Goal: Task Accomplishment & Management: Manage account settings

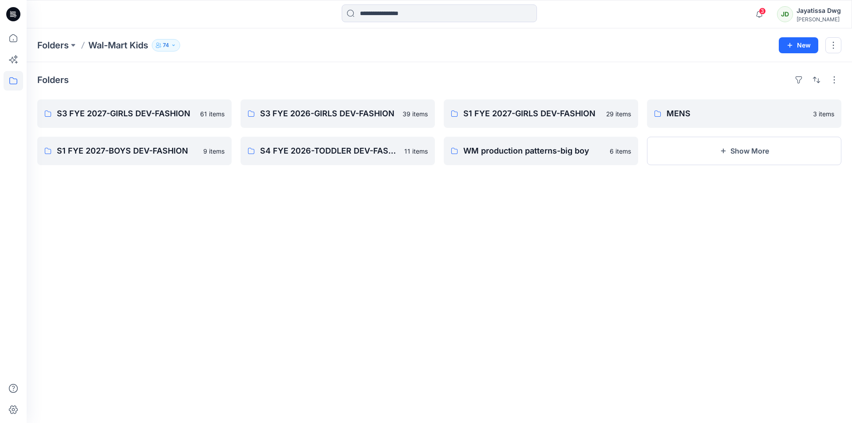
click at [13, 12] on icon at bounding box center [13, 14] width 14 height 14
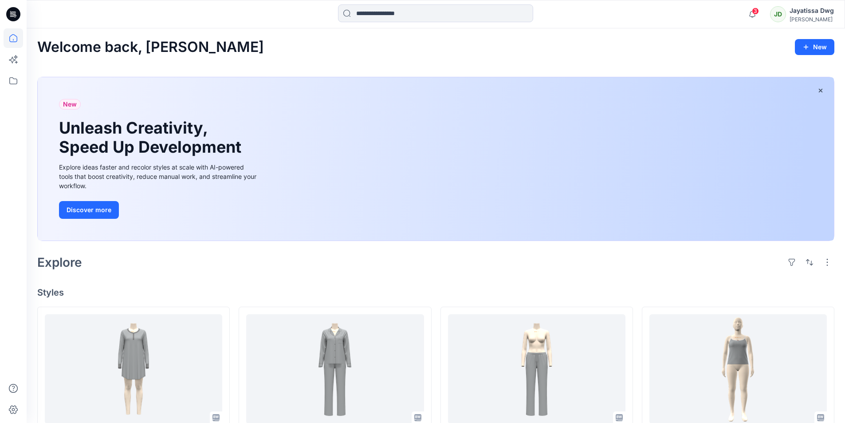
click at [808, 14] on div "Jayatissa Dwg" at bounding box center [812, 10] width 44 height 11
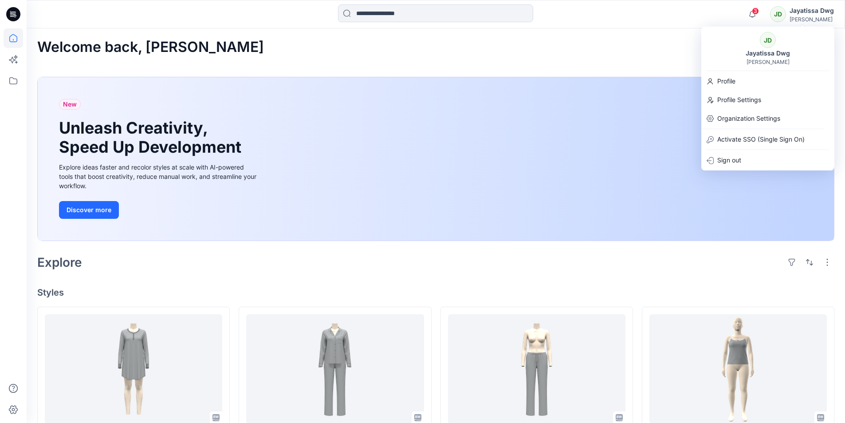
click at [776, 12] on div "JD" at bounding box center [778, 14] width 16 height 16
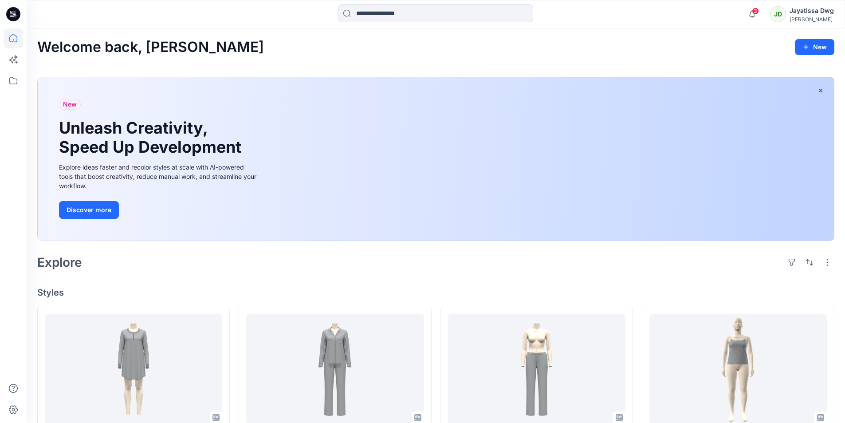
click at [776, 12] on div "JD" at bounding box center [778, 14] width 16 height 16
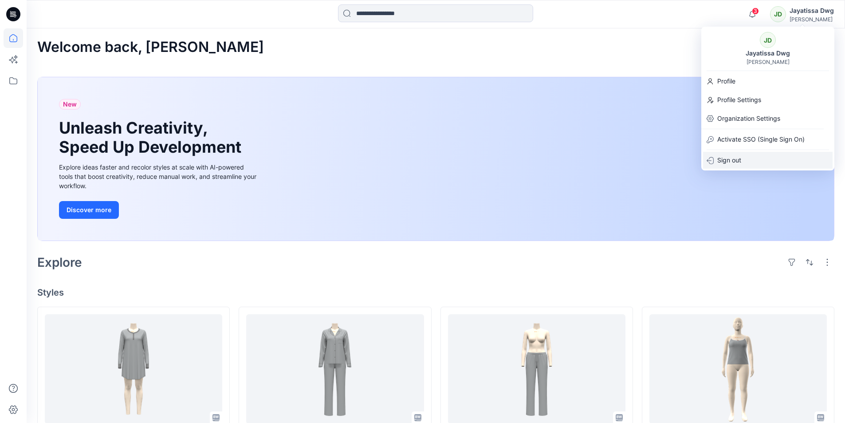
click at [748, 160] on div "Sign out" at bounding box center [768, 160] width 130 height 17
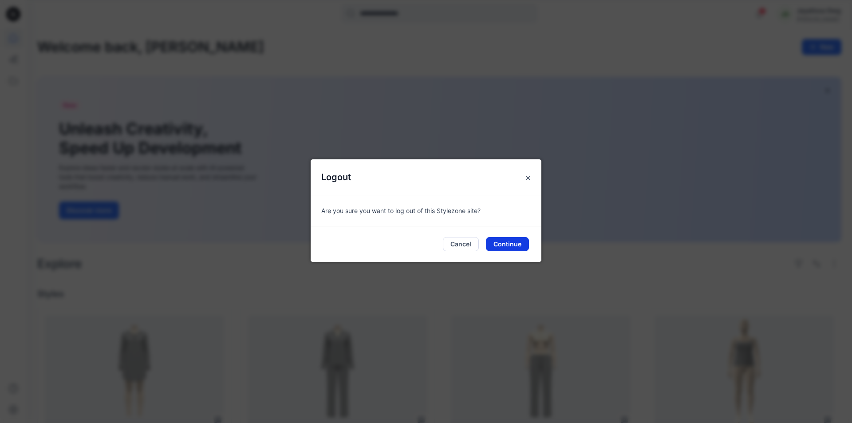
click at [495, 244] on button "Continue" at bounding box center [507, 244] width 43 height 14
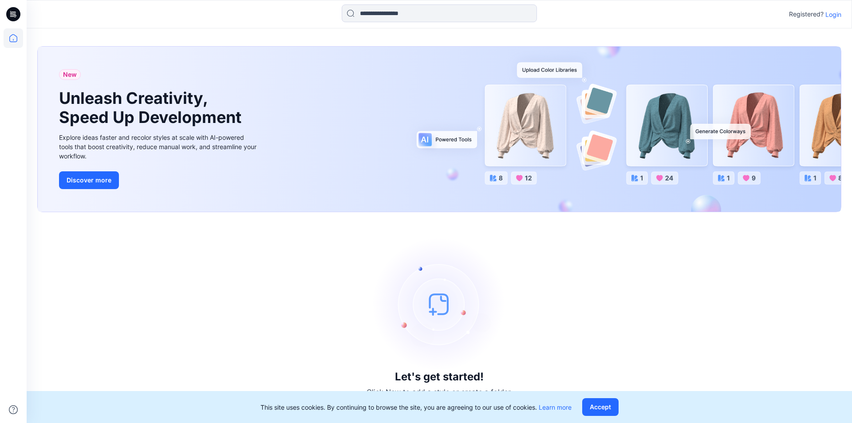
click at [835, 14] on p "Login" at bounding box center [833, 14] width 16 height 9
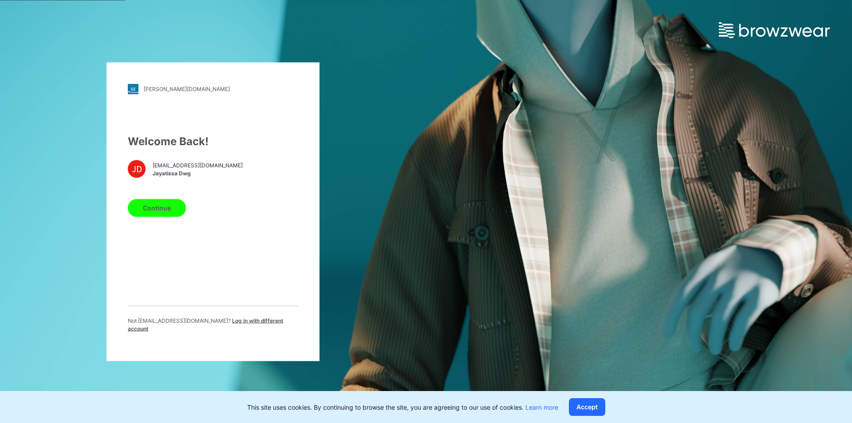
click at [234, 326] on span "Log in with different account" at bounding box center [205, 324] width 155 height 15
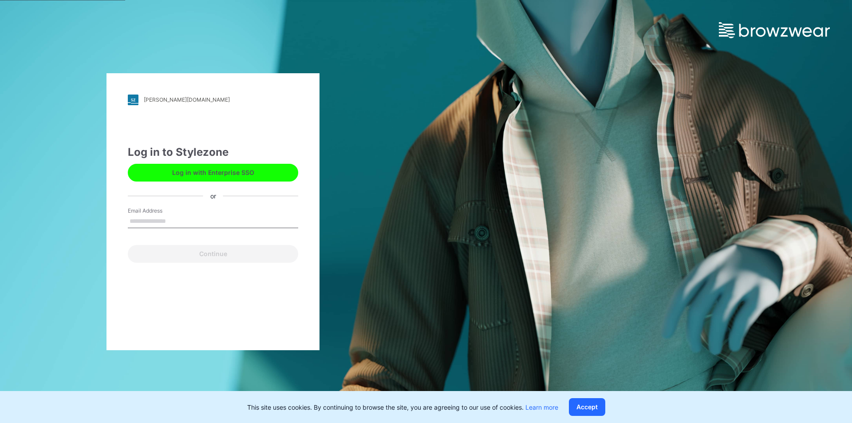
type input "**********"
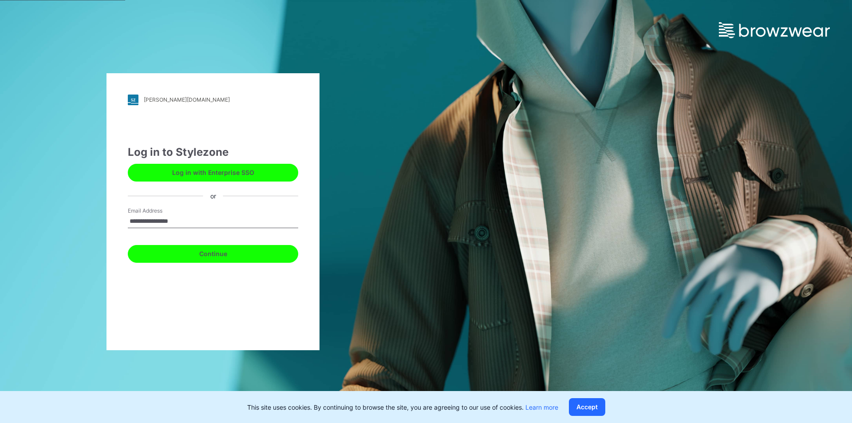
click at [206, 253] on button "Continue" at bounding box center [213, 254] width 170 height 18
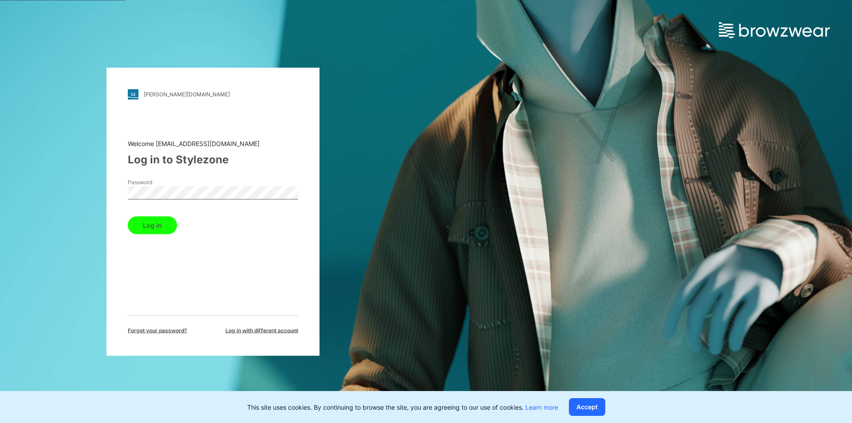
click at [159, 226] on button "Log in" at bounding box center [152, 225] width 49 height 18
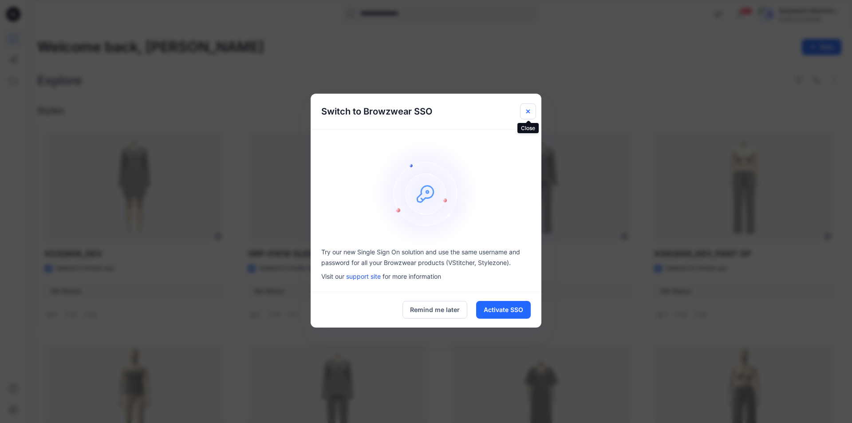
click at [527, 112] on icon "Close" at bounding box center [528, 112] width 4 height 4
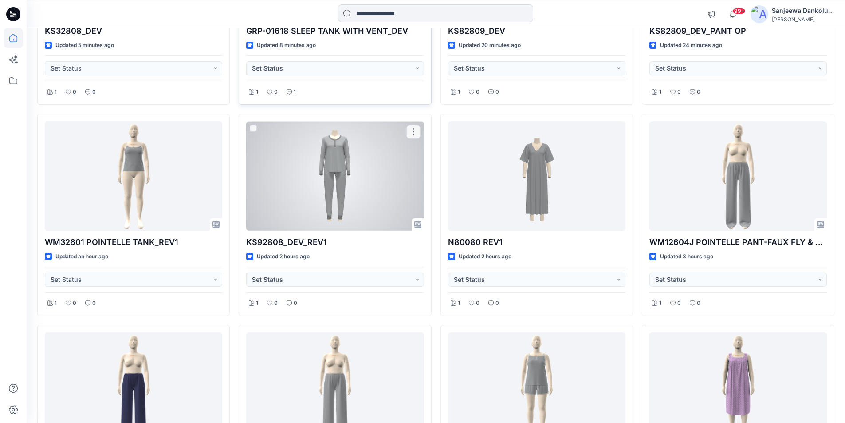
scroll to position [311, 0]
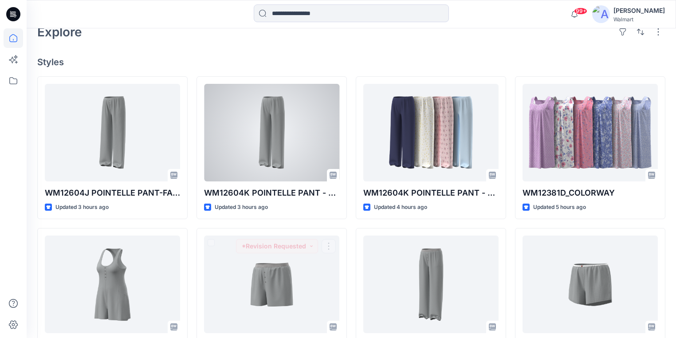
scroll to position [184, 0]
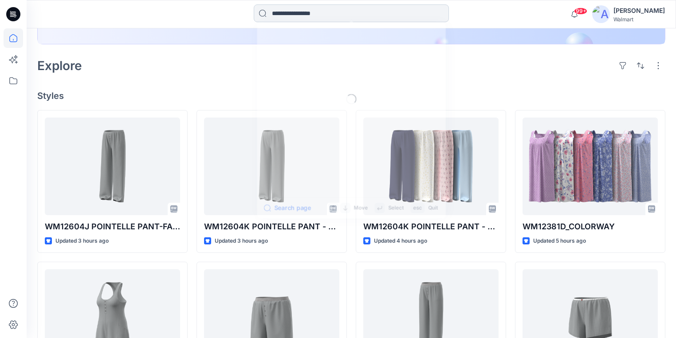
click at [312, 9] on input at bounding box center [351, 13] width 195 height 18
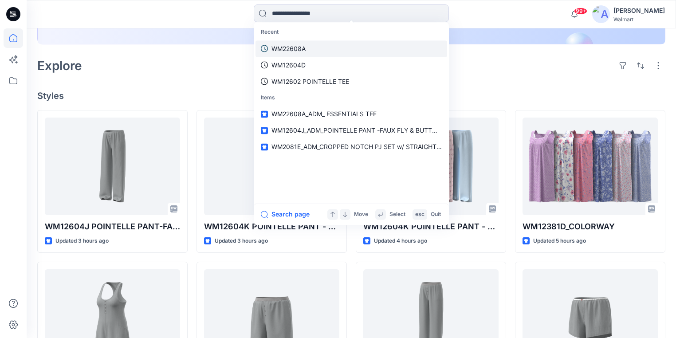
click at [297, 50] on p "WM22608A" at bounding box center [289, 48] width 34 height 9
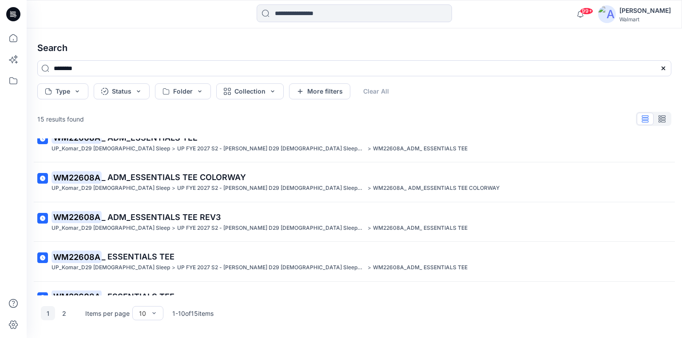
scroll to position [239, 0]
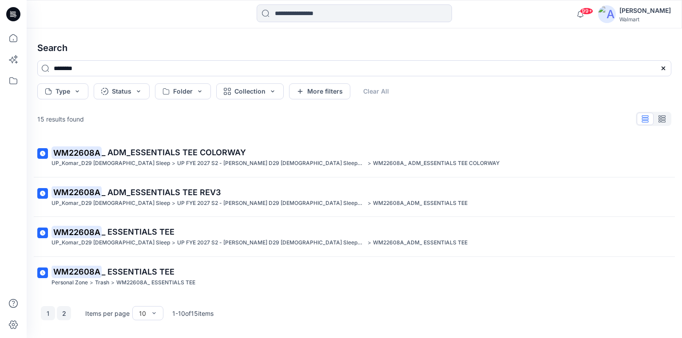
click at [62, 312] on button "2" at bounding box center [64, 313] width 14 height 14
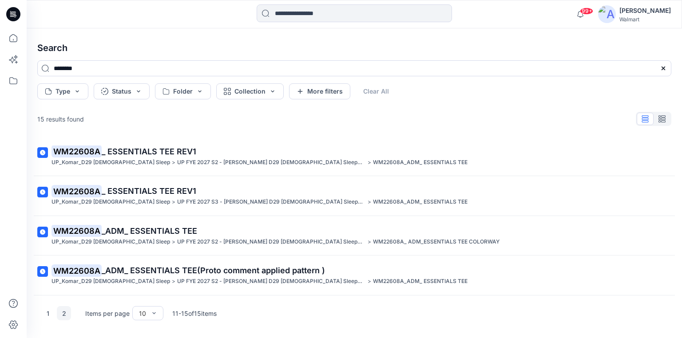
scroll to position [41, 0]
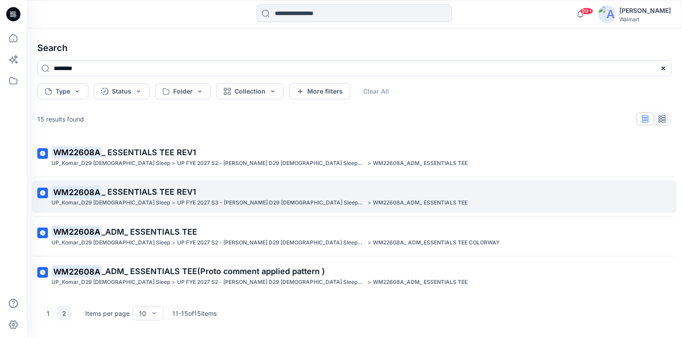
click at [155, 189] on span "_ ESSENTIALS TEE REV1" at bounding box center [149, 191] width 95 height 9
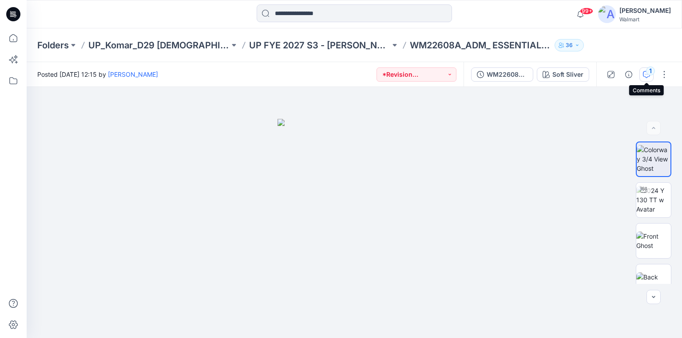
click at [647, 75] on icon "button" at bounding box center [646, 74] width 7 height 7
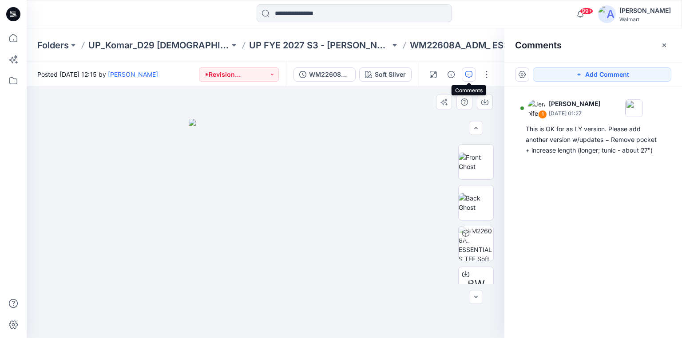
scroll to position [89, 0]
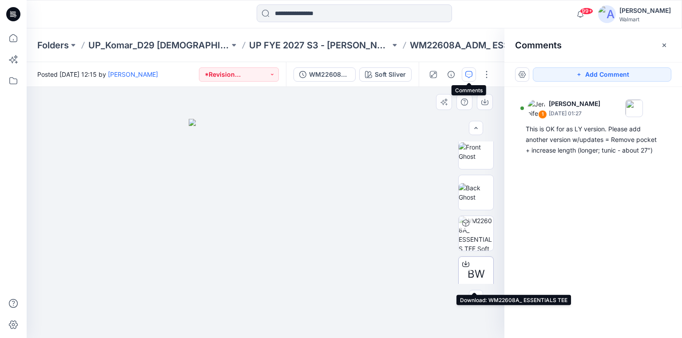
click at [473, 268] on span "BW" at bounding box center [475, 274] width 17 height 16
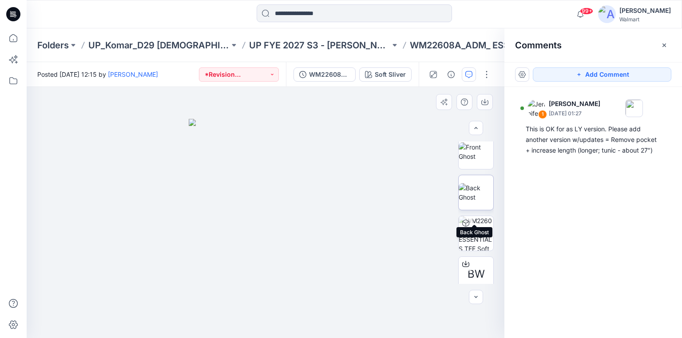
scroll to position [0, 0]
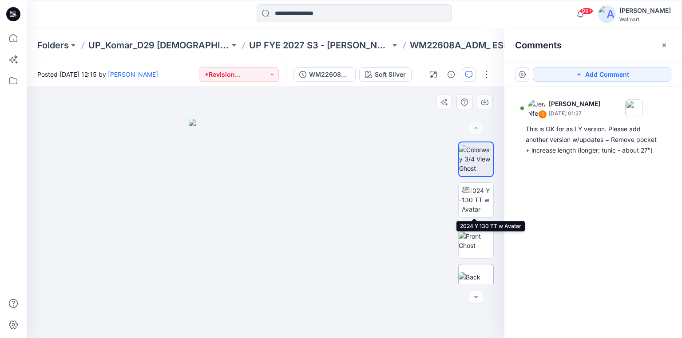
click at [475, 190] on img at bounding box center [477, 200] width 32 height 28
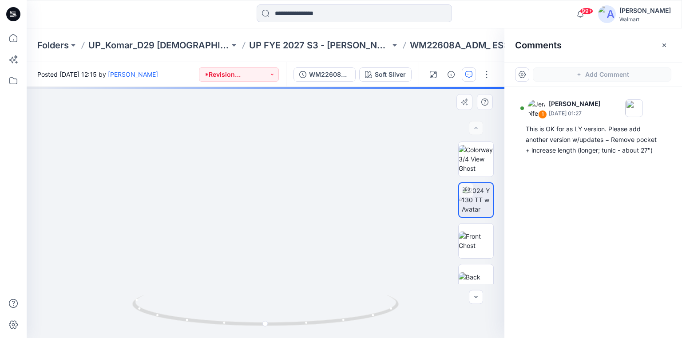
drag, startPoint x: 249, startPoint y: 222, endPoint x: 248, endPoint y: 247, distance: 24.9
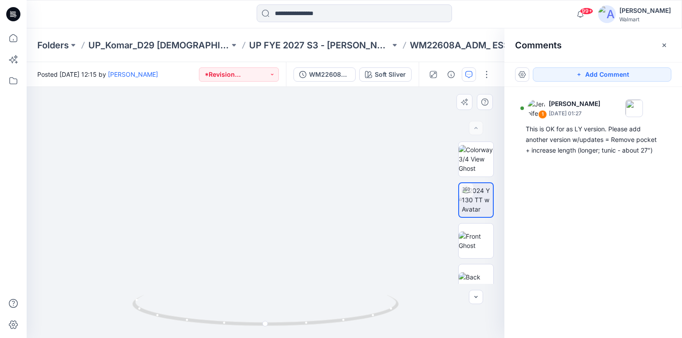
drag, startPoint x: 240, startPoint y: 233, endPoint x: 270, endPoint y: 123, distance: 114.1
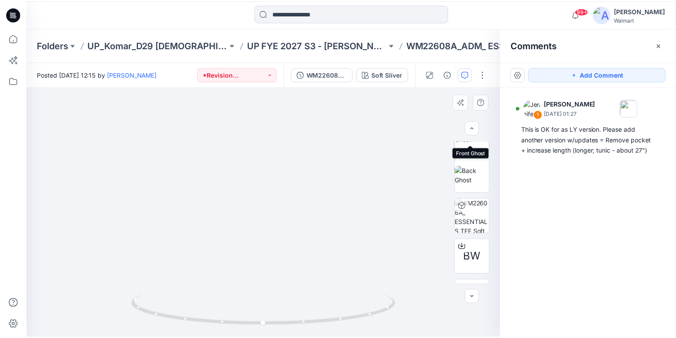
scroll to position [138, 0]
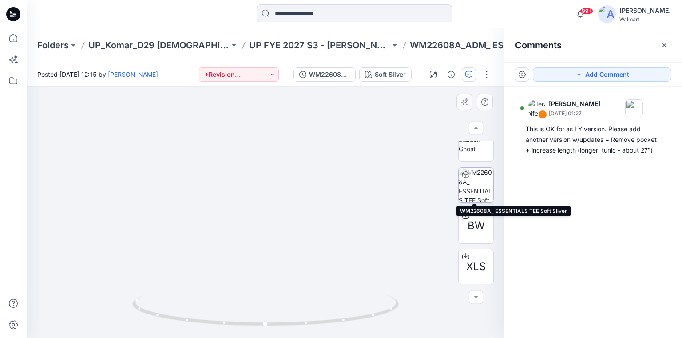
click at [475, 188] on img at bounding box center [475, 185] width 35 height 35
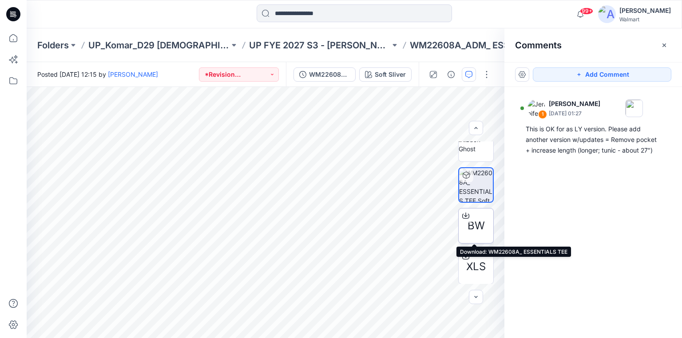
click at [473, 229] on span "BW" at bounding box center [475, 226] width 17 height 16
click at [11, 11] on icon at bounding box center [10, 11] width 1 height 0
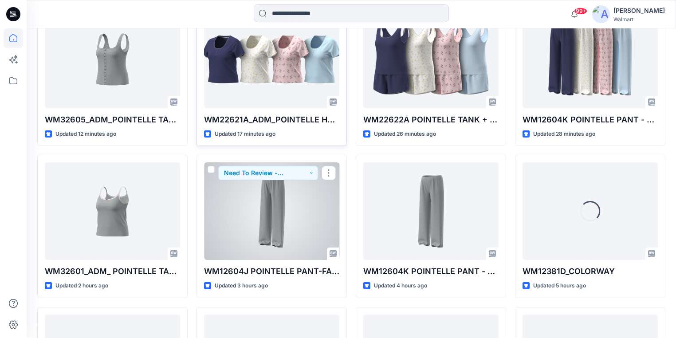
scroll to position [177, 0]
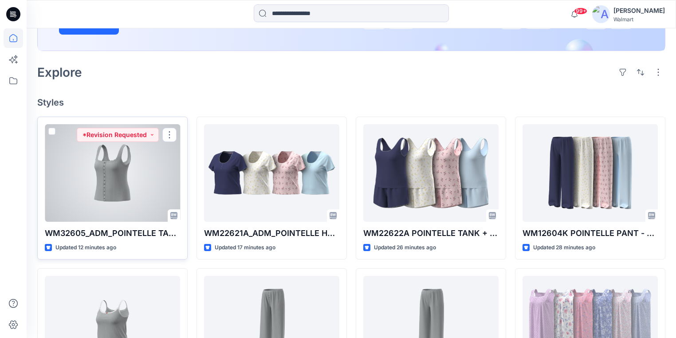
click at [121, 199] on div at bounding box center [112, 173] width 135 height 98
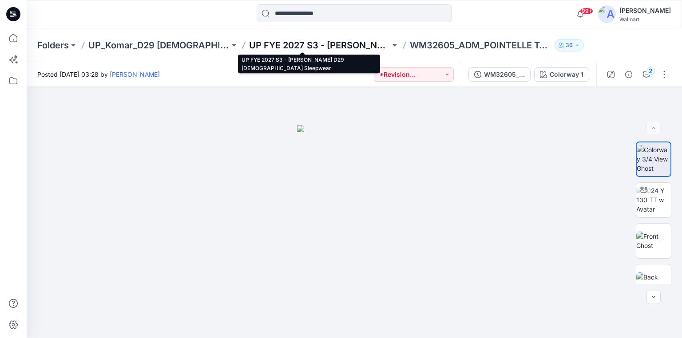
click at [270, 46] on p "UP FYE 2027 S3 - Komar D29 Ladies Sleepwear" at bounding box center [319, 45] width 141 height 12
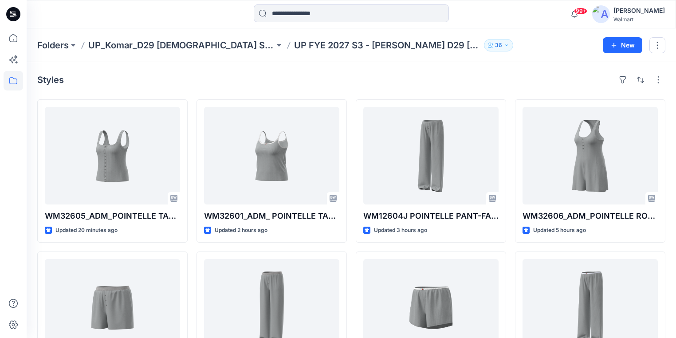
click at [11, 20] on icon at bounding box center [13, 14] width 14 height 14
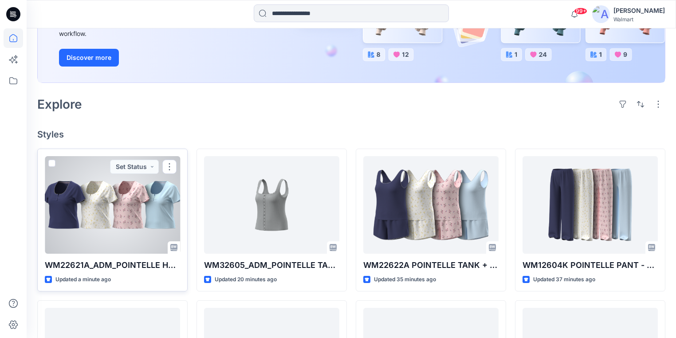
scroll to position [133, 0]
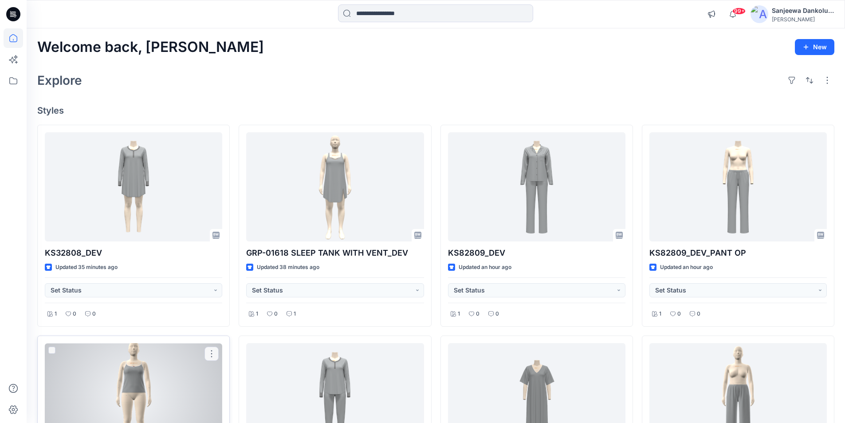
scroll to position [311, 0]
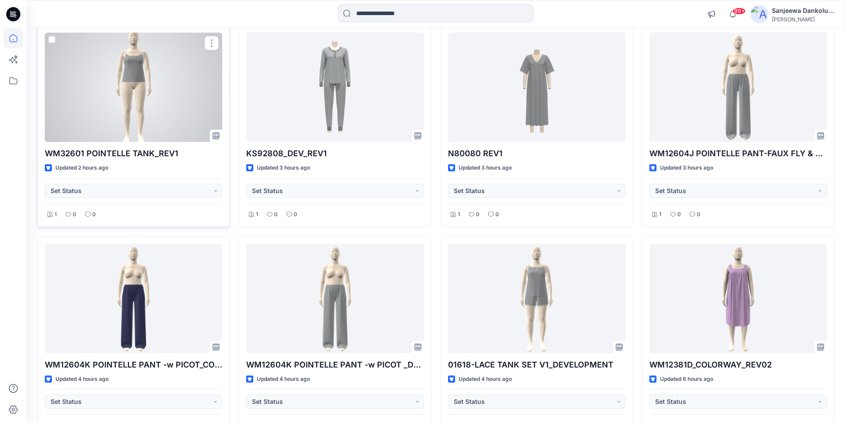
click at [168, 110] on div at bounding box center [133, 87] width 177 height 110
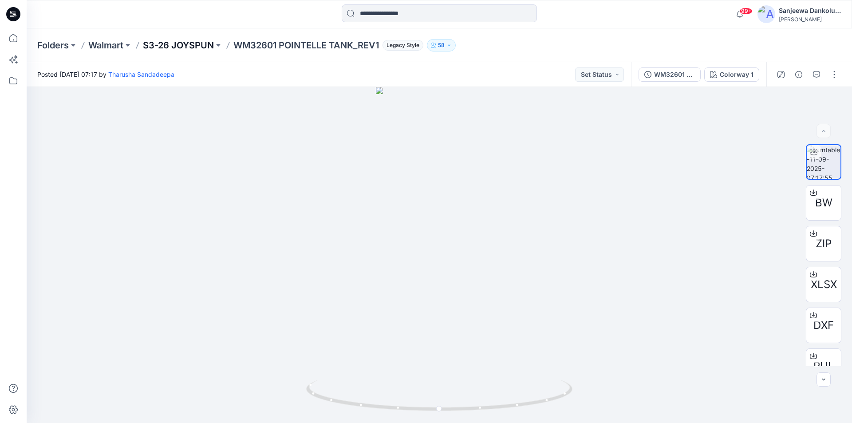
click at [178, 46] on p "S3-26 JOYSPUN" at bounding box center [178, 45] width 71 height 12
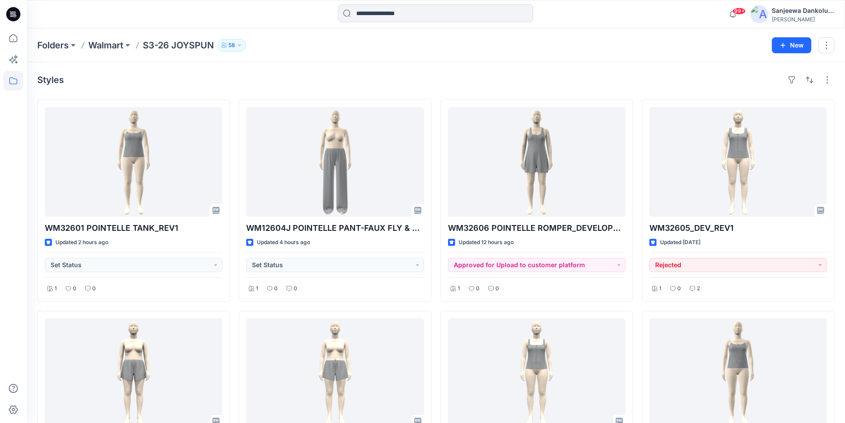
click at [14, 15] on icon at bounding box center [13, 14] width 14 height 14
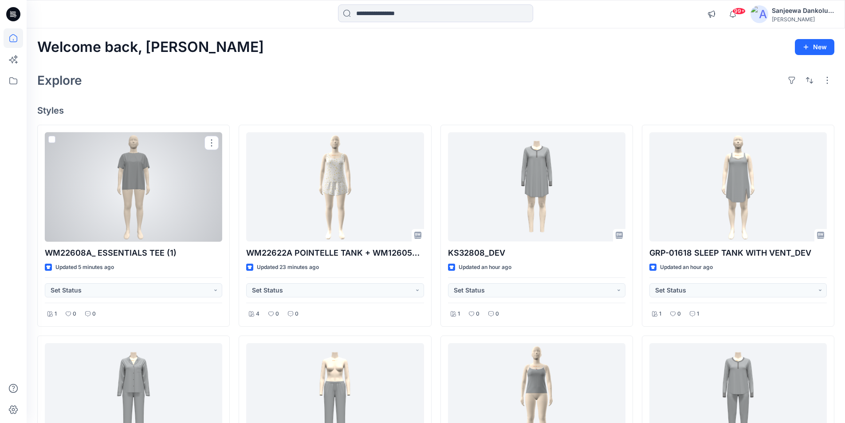
click at [166, 201] on div at bounding box center [133, 187] width 177 height 110
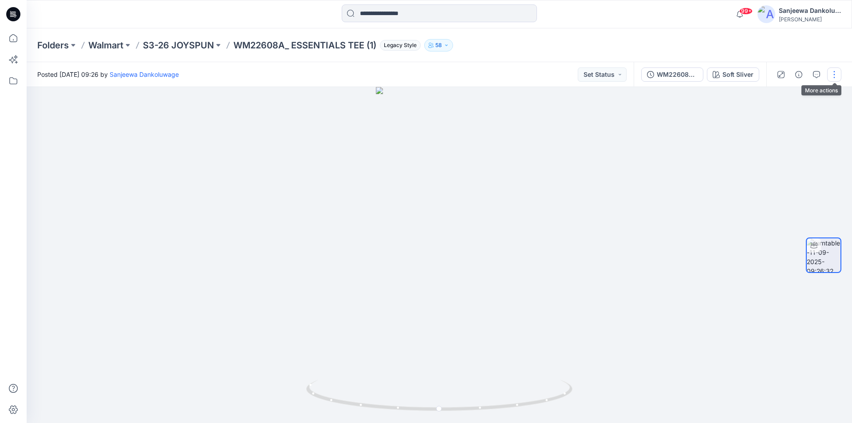
click at [831, 77] on button "button" at bounding box center [834, 74] width 14 height 14
click at [773, 92] on p "Edit" at bounding box center [777, 95] width 11 height 9
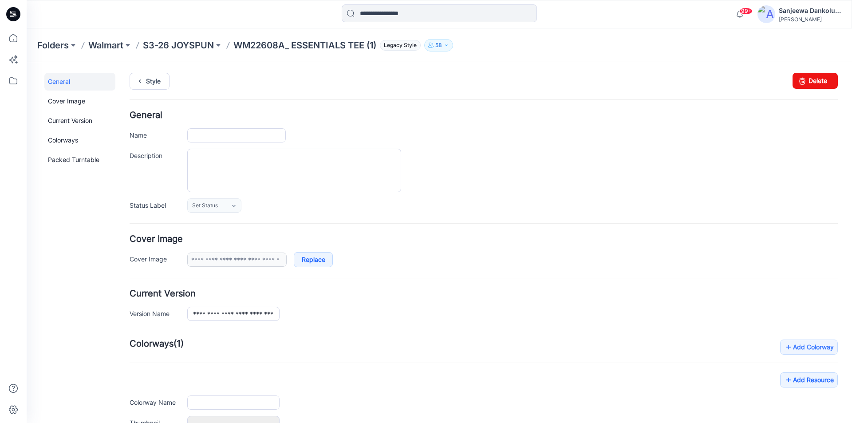
type input "**********"
drag, startPoint x: 281, startPoint y: 135, endPoint x: 304, endPoint y: 134, distance: 22.2
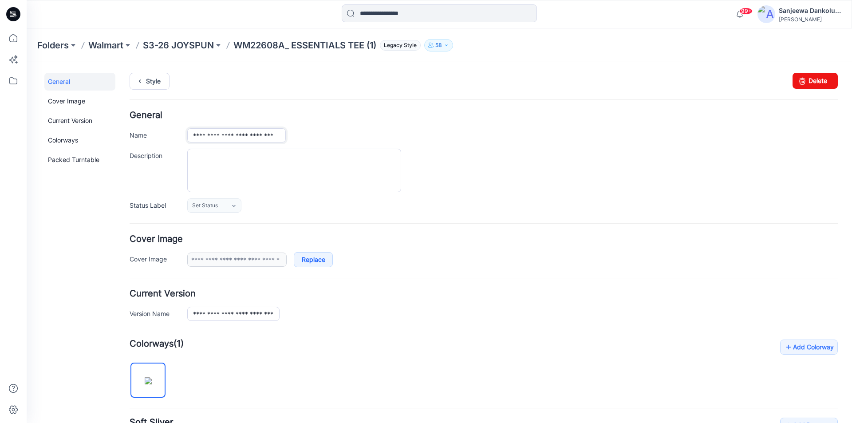
click at [304, 134] on div "**********" at bounding box center [512, 135] width 651 height 14
click at [274, 135] on input "**********" at bounding box center [236, 135] width 99 height 14
type input "**********"
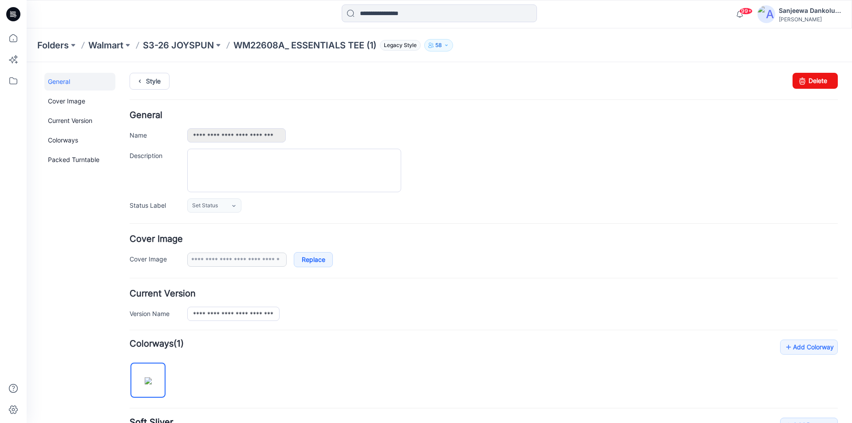
click at [329, 130] on div "**********" at bounding box center [512, 135] width 651 height 14
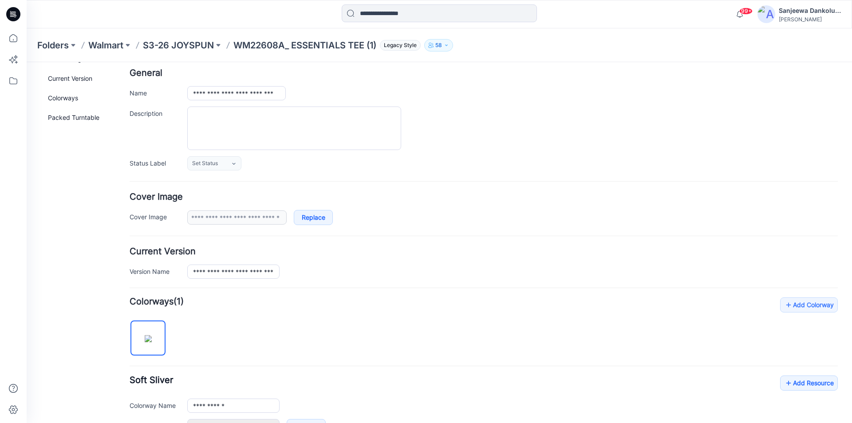
scroll to position [89, 0]
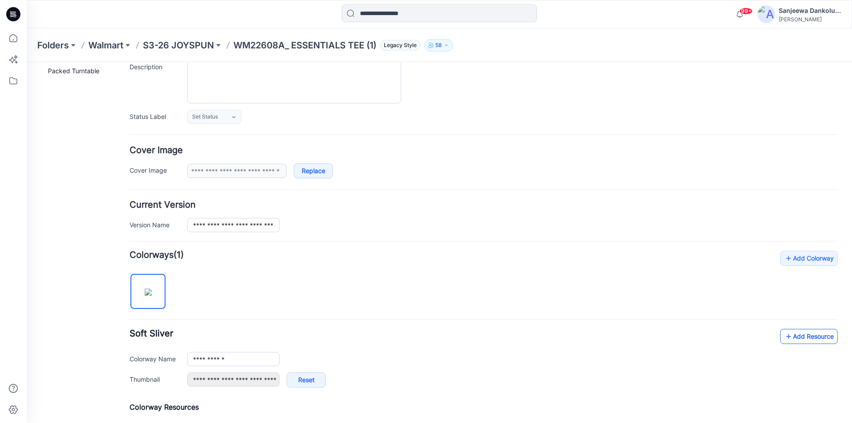
click at [799, 338] on link "Add Resource" at bounding box center [809, 336] width 58 height 15
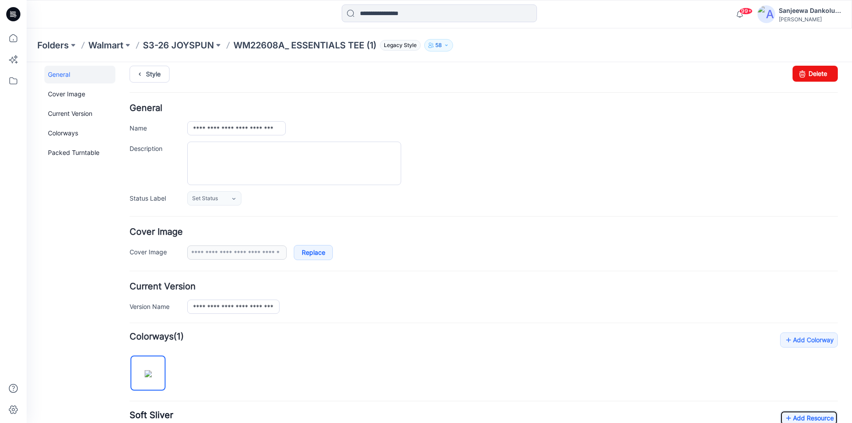
scroll to position [7, 0]
click at [811, 337] on link "Add Colorway" at bounding box center [809, 340] width 58 height 15
type input "**********"
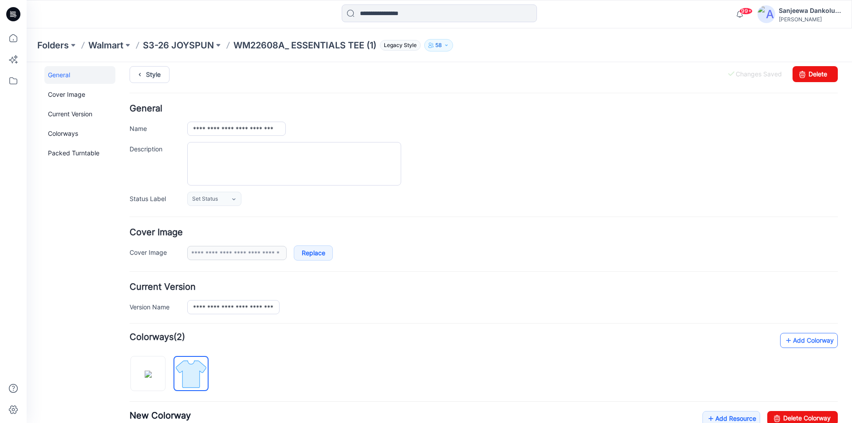
click at [811, 340] on link "Add Colorway" at bounding box center [809, 340] width 58 height 15
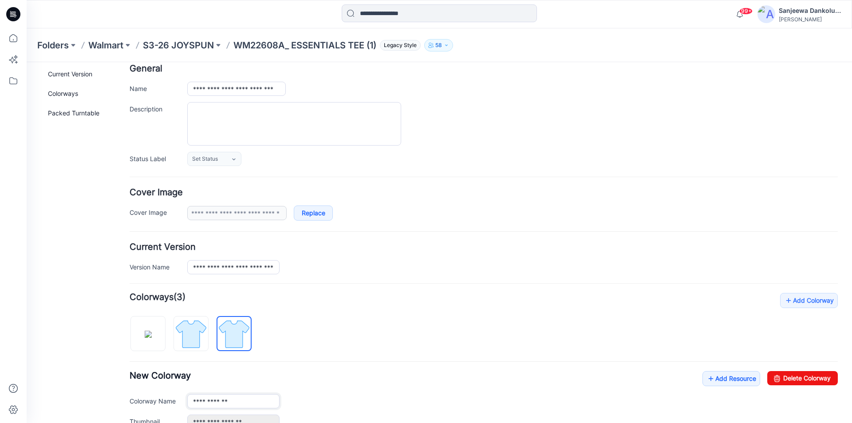
scroll to position [140, 0]
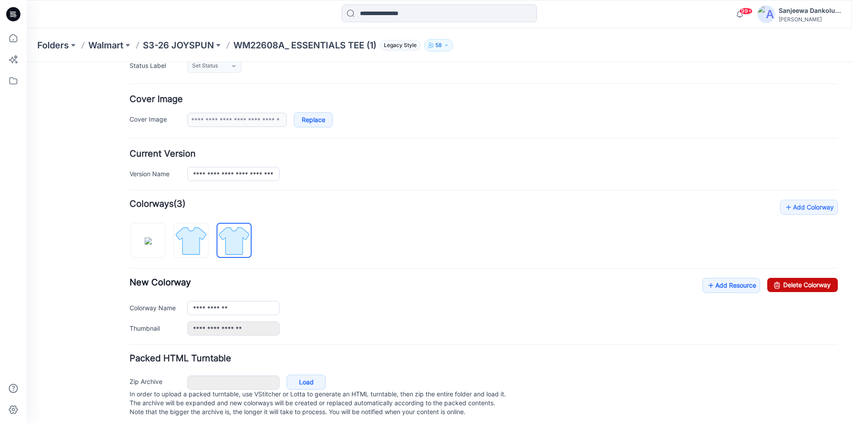
click at [800, 287] on link "Delete Colorway" at bounding box center [802, 285] width 71 height 14
type input "**********"
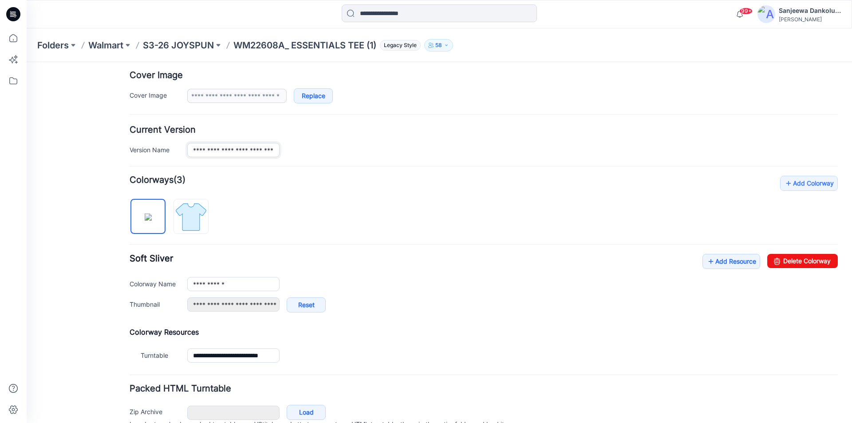
scroll to position [0, 13]
drag, startPoint x: 197, startPoint y: 153, endPoint x: 342, endPoint y: 153, distance: 145.1
click at [342, 153] on div "**********" at bounding box center [512, 150] width 651 height 14
click at [379, 226] on div "**********" at bounding box center [484, 271] width 708 height 190
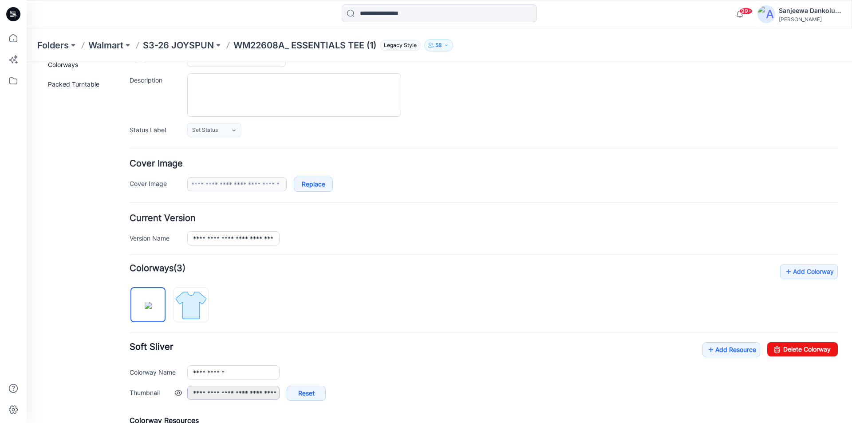
scroll to position [75, 0]
click at [195, 300] on img at bounding box center [190, 305] width 33 height 33
type input "**********"
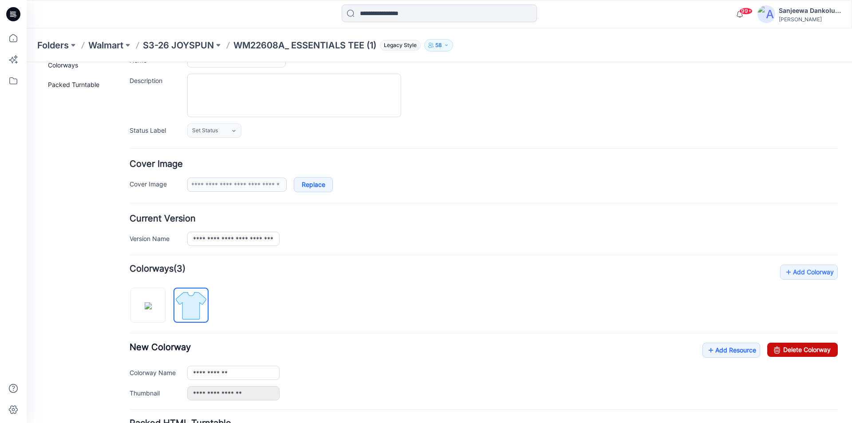
click at [796, 345] on link "Delete Colorway" at bounding box center [802, 350] width 71 height 14
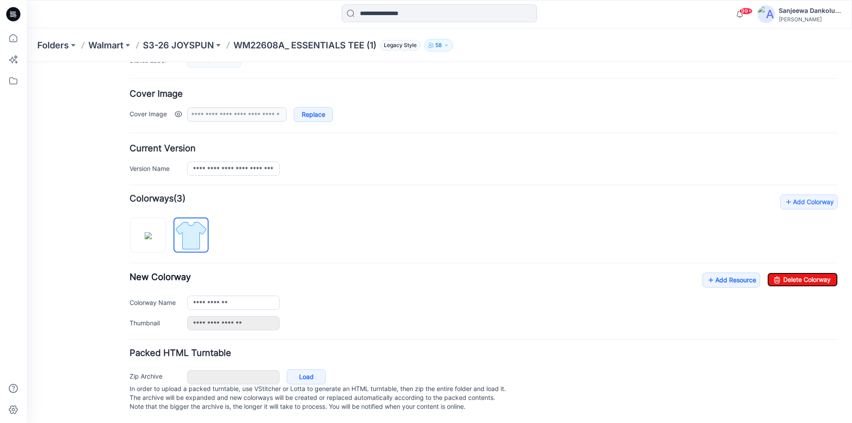
scroll to position [154, 0]
type input "**********"
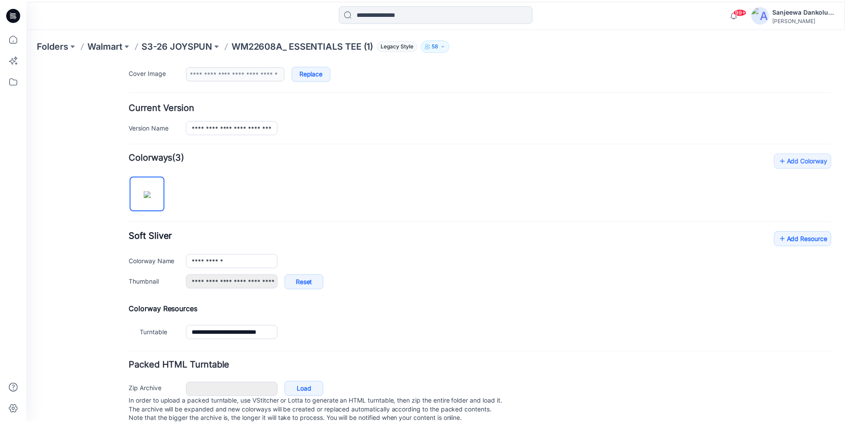
scroll to position [208, 0]
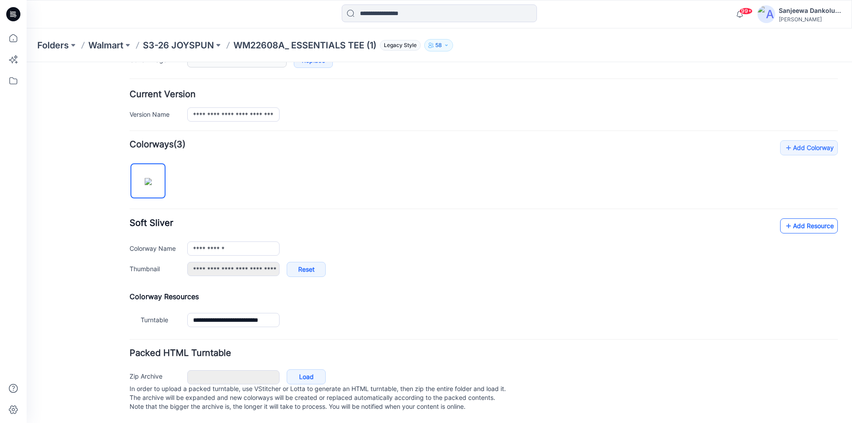
click at [805, 218] on link "Add Resource" at bounding box center [809, 225] width 58 height 15
click at [797, 219] on link "Add Resource" at bounding box center [809, 225] width 58 height 15
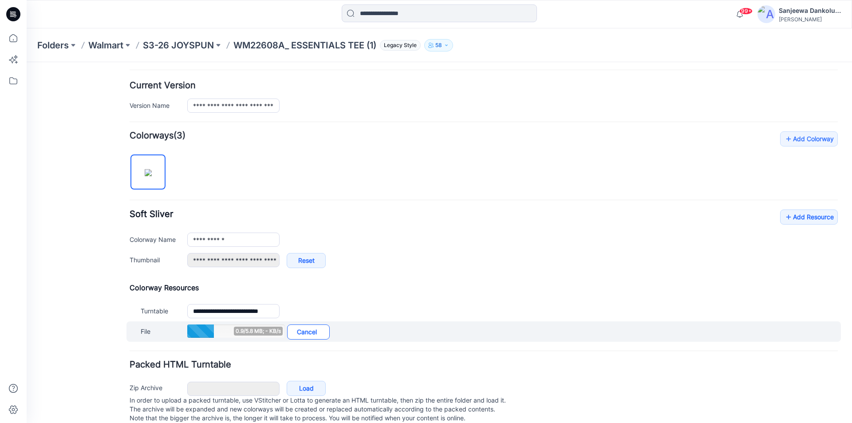
click at [300, 336] on link "Cancel" at bounding box center [308, 331] width 43 height 15
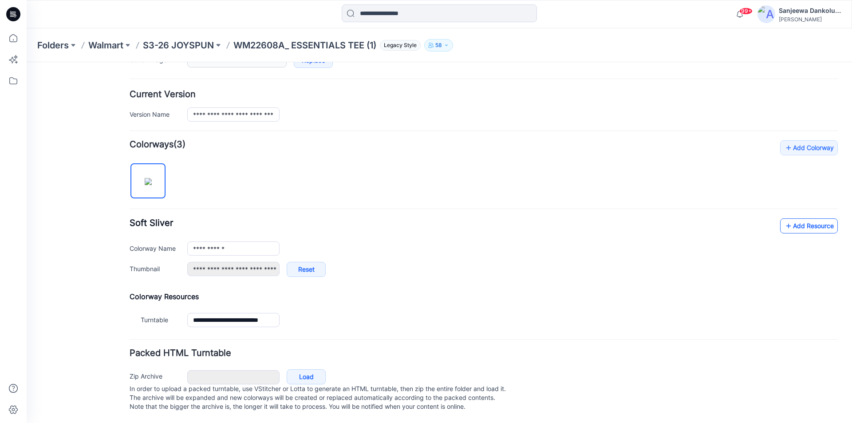
click at [797, 218] on link "Add Resource" at bounding box center [809, 225] width 58 height 15
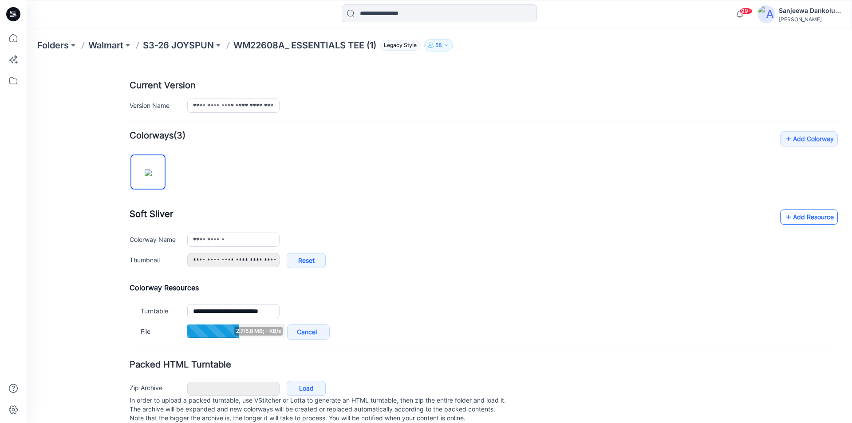
click at [811, 213] on link "Add Resource" at bounding box center [809, 216] width 58 height 15
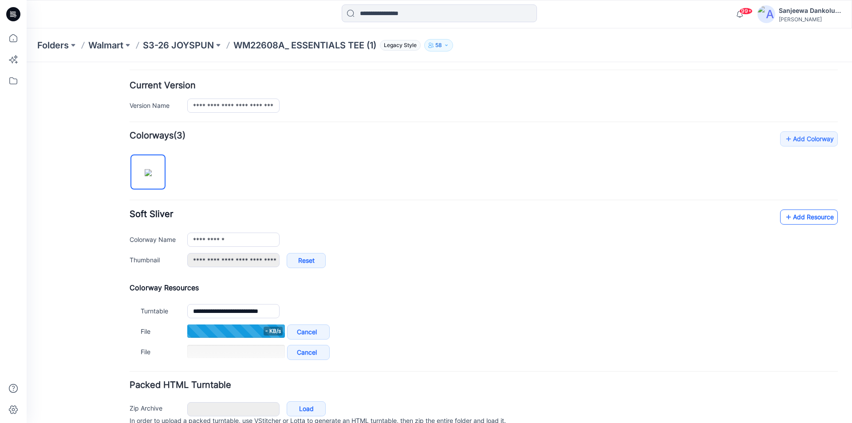
click at [809, 221] on link "Add Resource" at bounding box center [809, 216] width 58 height 15
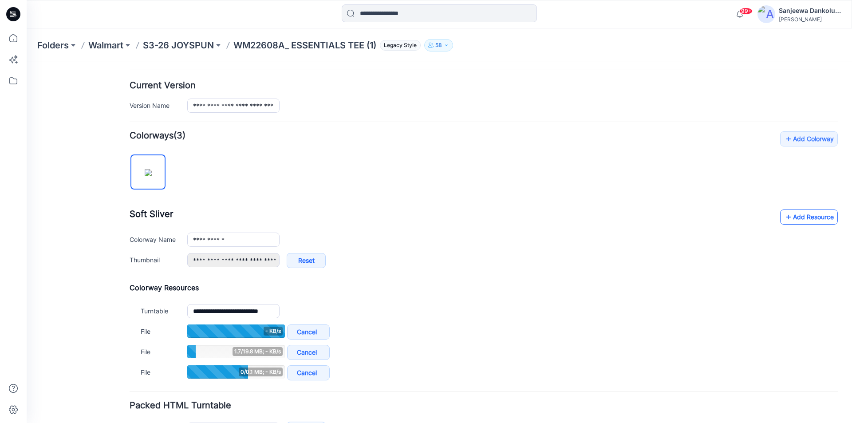
click at [816, 219] on link "Add Resource" at bounding box center [809, 216] width 58 height 15
click at [808, 217] on link "Add Resource" at bounding box center [809, 216] width 58 height 15
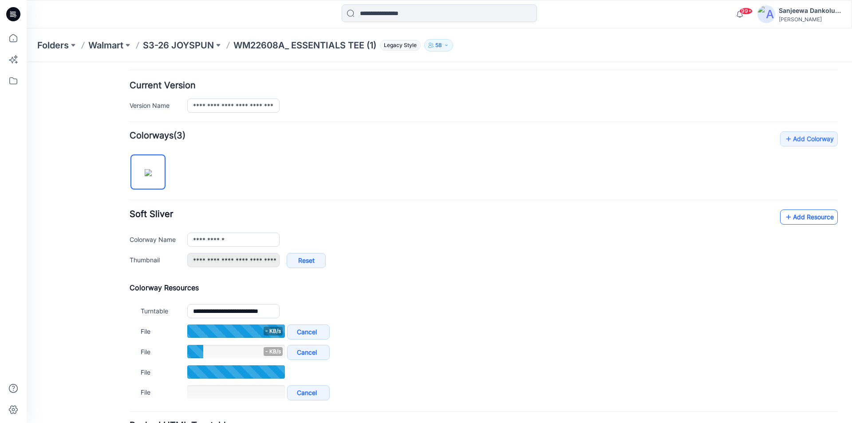
click at [798, 221] on link "Add Resource" at bounding box center [809, 216] width 58 height 15
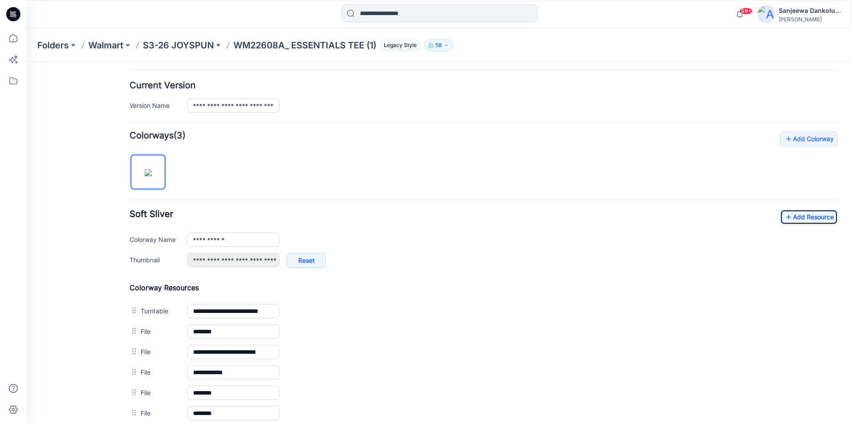
click at [9, 17] on icon at bounding box center [13, 14] width 14 height 14
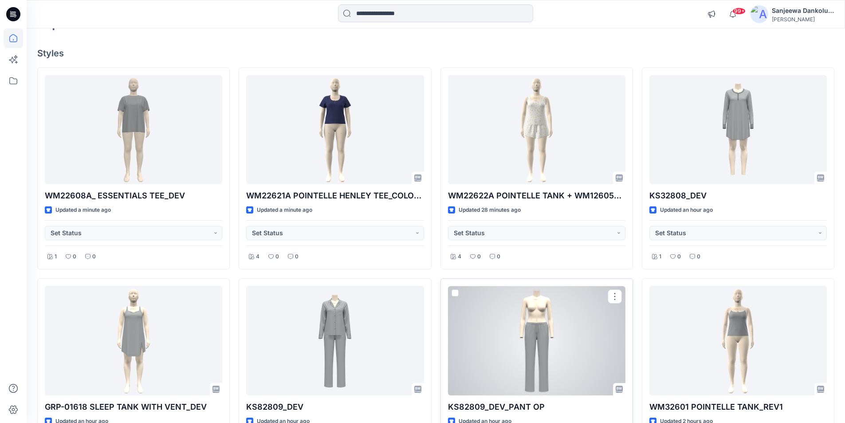
scroll to position [44, 0]
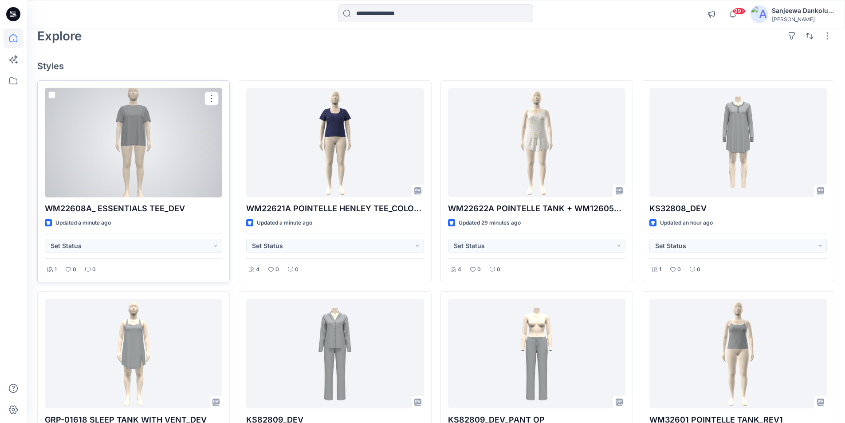
click at [133, 171] on div at bounding box center [133, 143] width 177 height 110
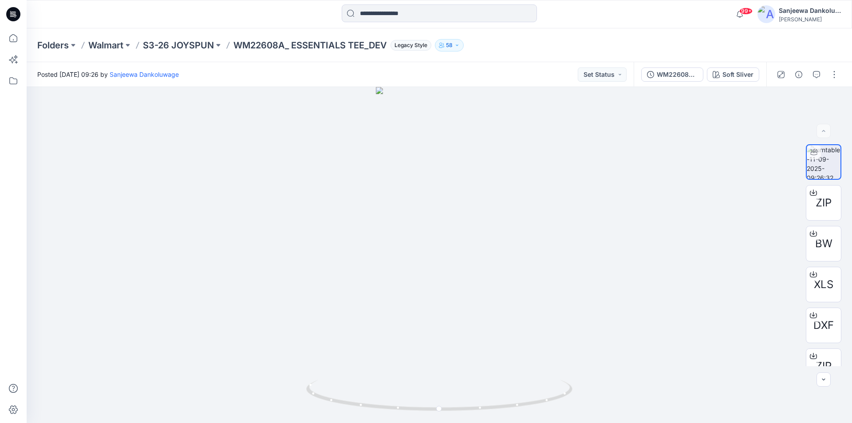
click at [15, 16] on icon at bounding box center [13, 14] width 14 height 14
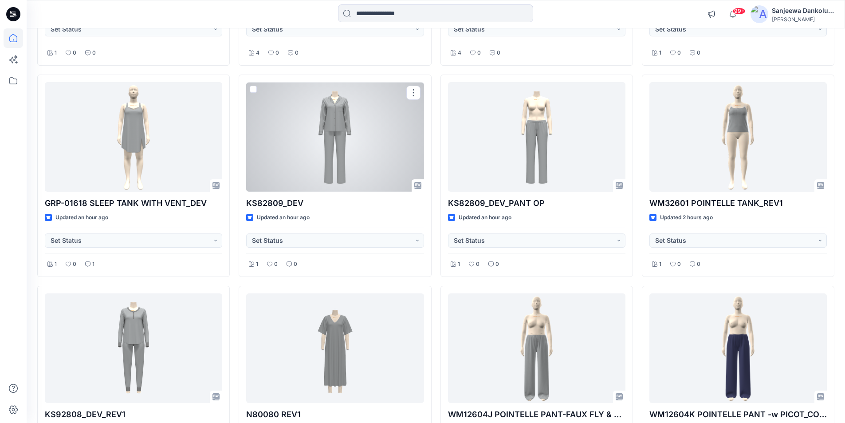
scroll to position [266, 0]
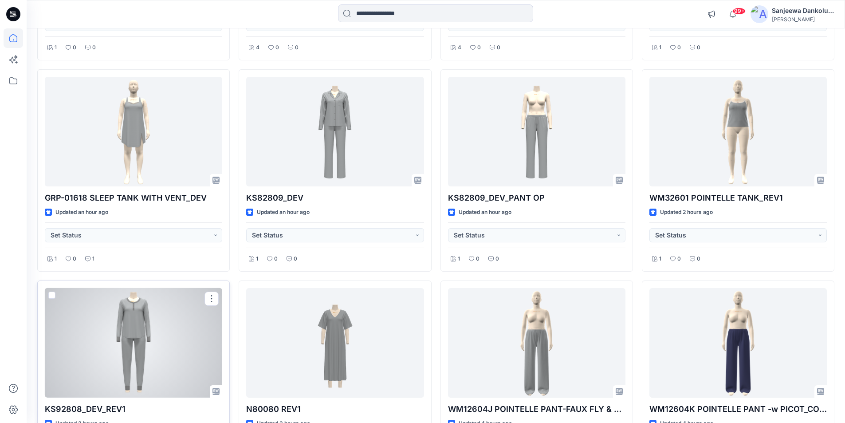
click at [161, 321] on div at bounding box center [133, 343] width 177 height 110
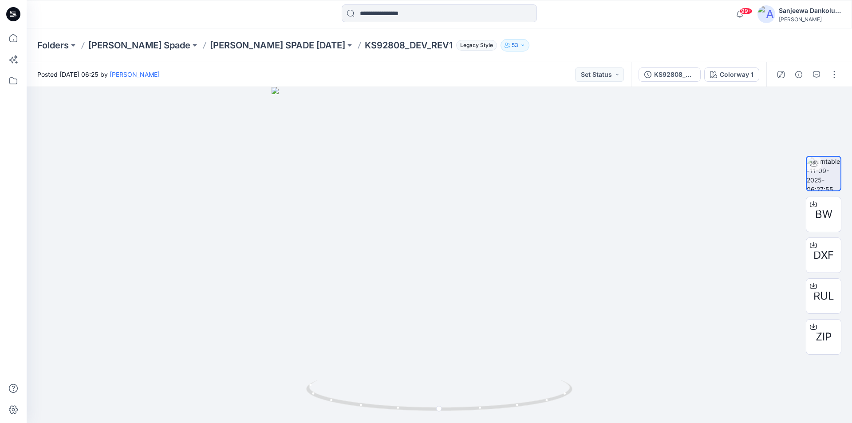
click at [12, 17] on icon at bounding box center [13, 14] width 14 height 14
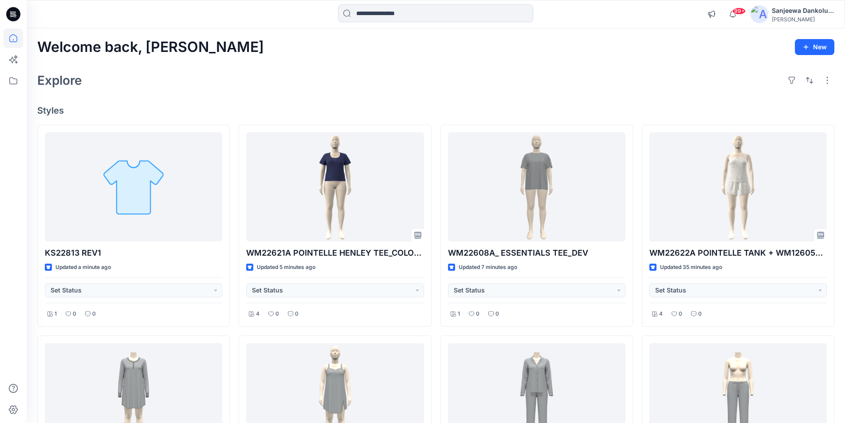
click at [14, 12] on icon at bounding box center [14, 12] width 4 height 0
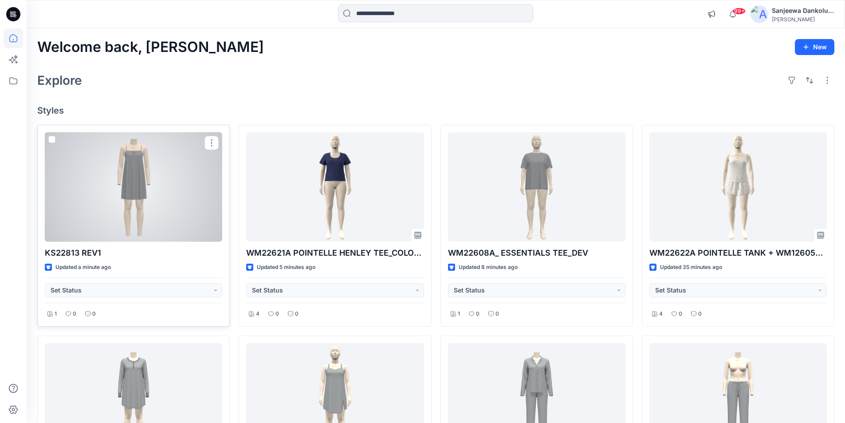
click at [158, 203] on div at bounding box center [133, 187] width 177 height 110
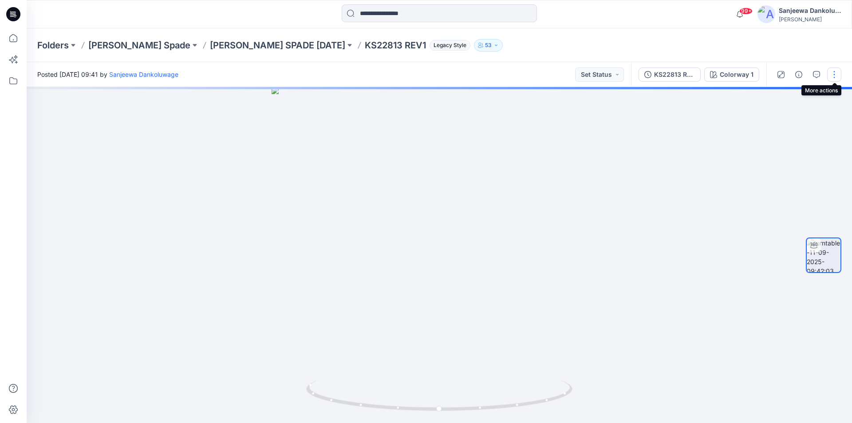
click at [833, 76] on button "button" at bounding box center [834, 74] width 14 height 14
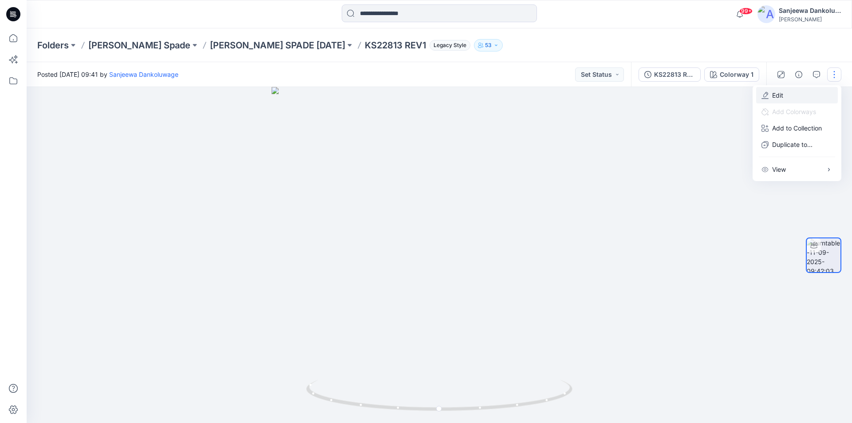
click at [792, 97] on button "Edit" at bounding box center [797, 95] width 82 height 16
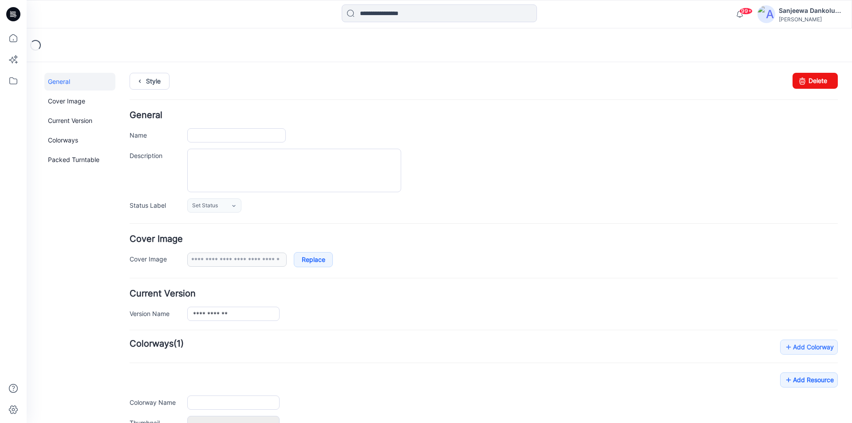
type input "**********"
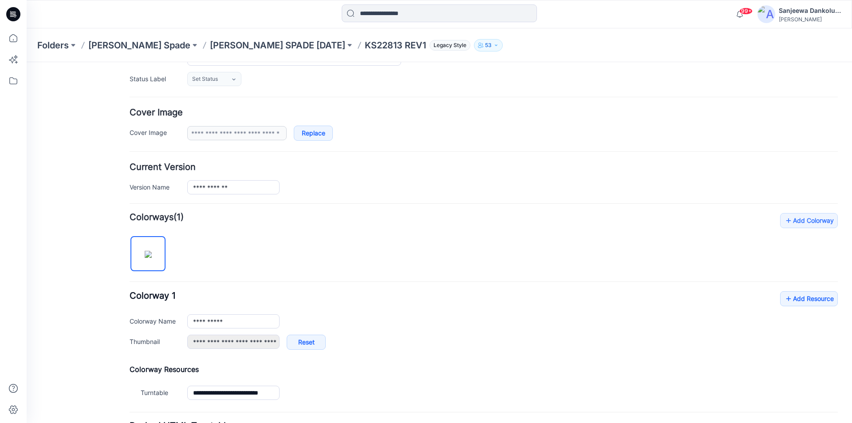
scroll to position [133, 0]
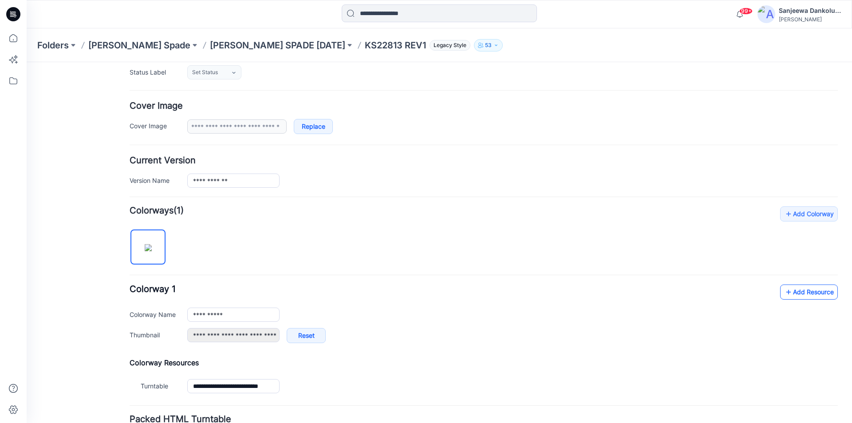
click at [796, 294] on link "Add Resource" at bounding box center [809, 291] width 58 height 15
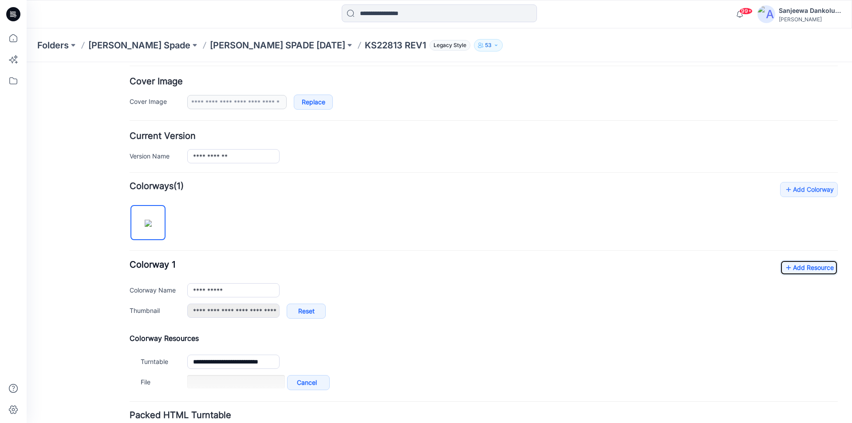
scroll to position [177, 0]
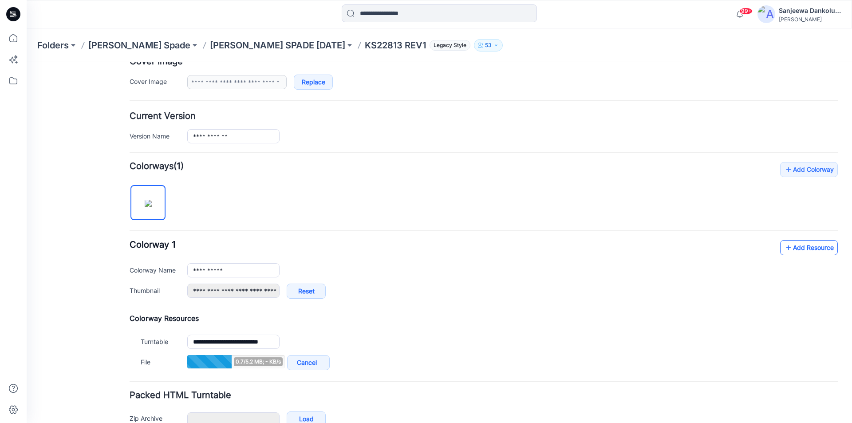
click at [813, 244] on link "Add Resource" at bounding box center [809, 247] width 58 height 15
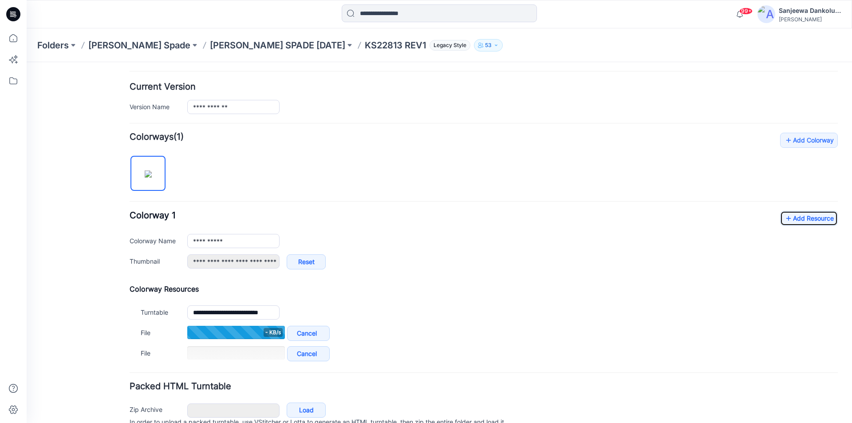
scroll to position [249, 0]
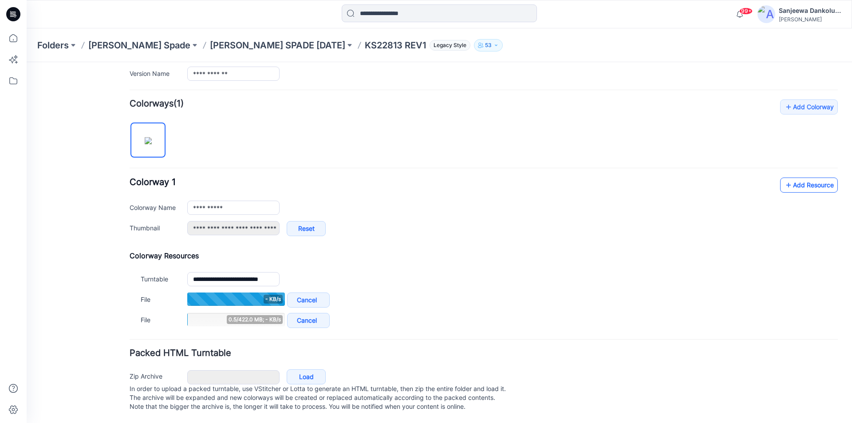
click at [808, 177] on link "Add Resource" at bounding box center [809, 184] width 58 height 15
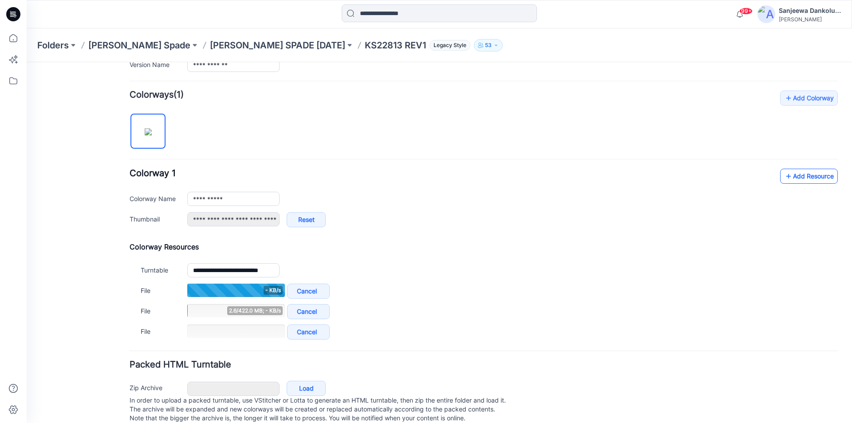
click at [802, 178] on link "Add Resource" at bounding box center [809, 176] width 58 height 15
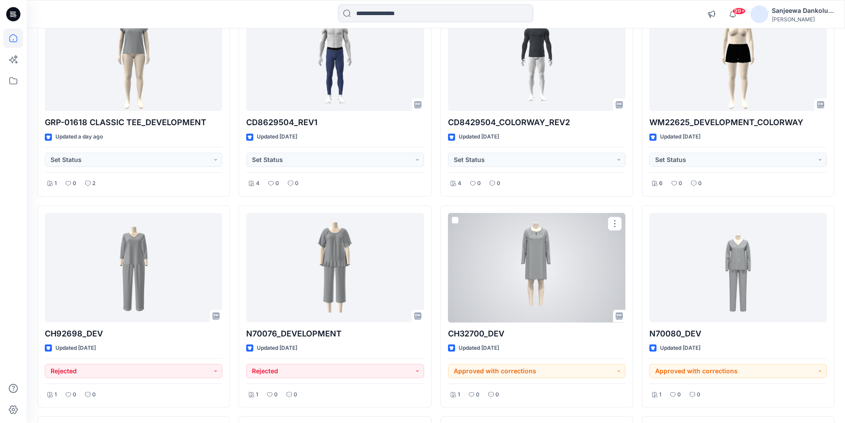
scroll to position [1502, 0]
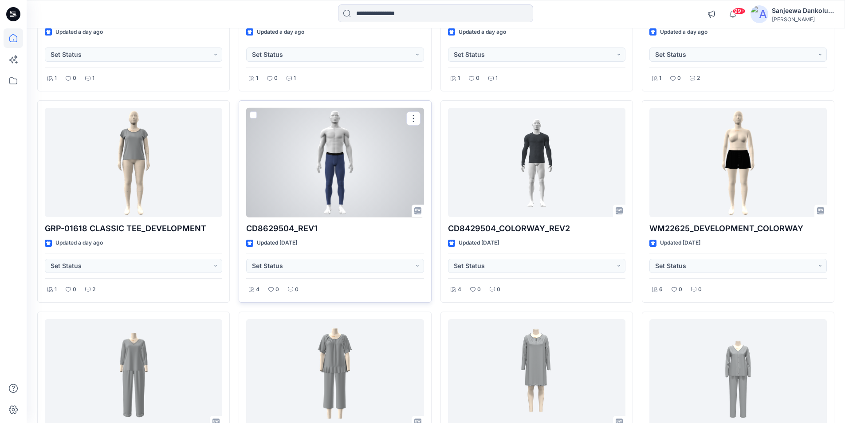
click at [366, 182] on div at bounding box center [334, 163] width 177 height 110
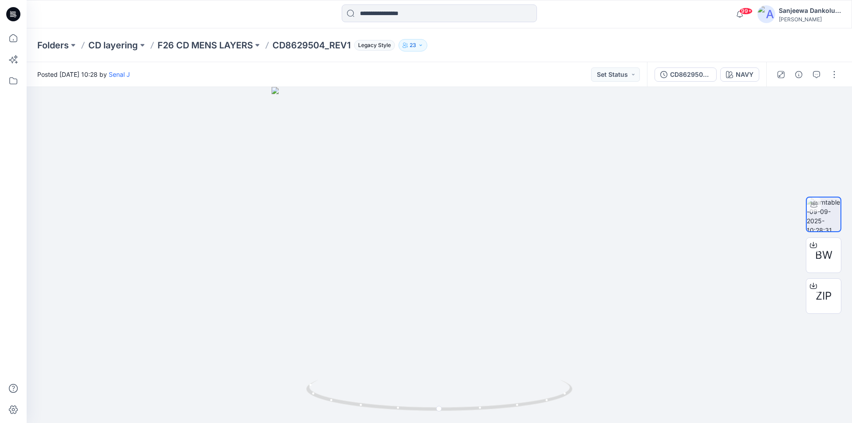
click at [17, 12] on icon at bounding box center [13, 14] width 14 height 14
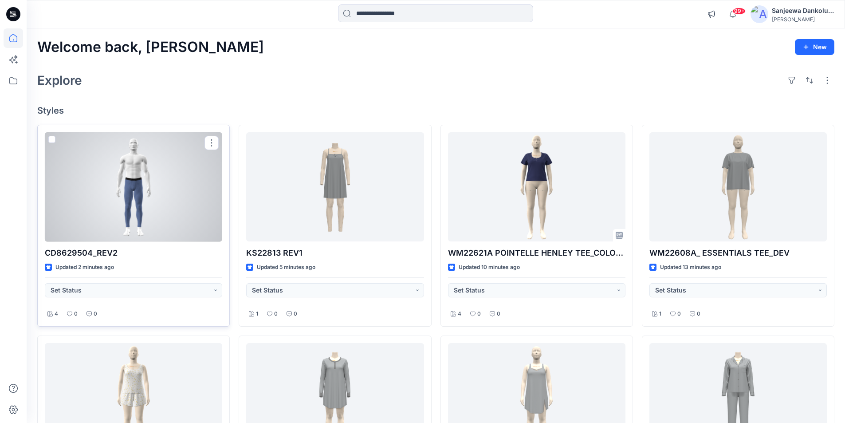
click at [175, 213] on div at bounding box center [133, 187] width 177 height 110
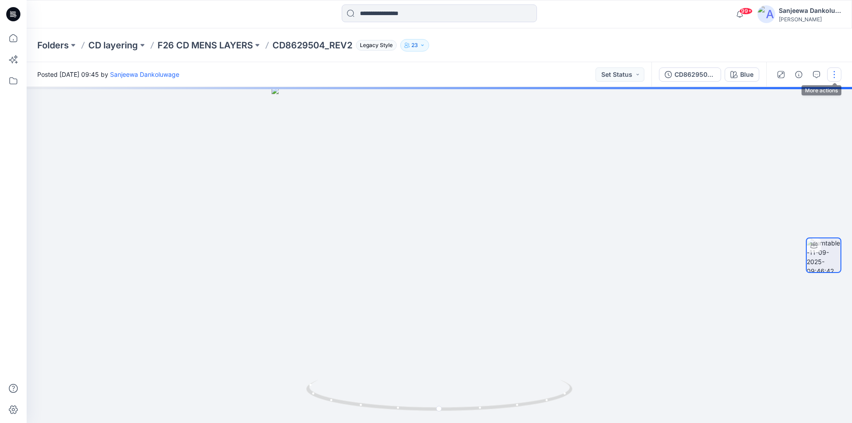
click at [835, 74] on button "button" at bounding box center [834, 74] width 14 height 14
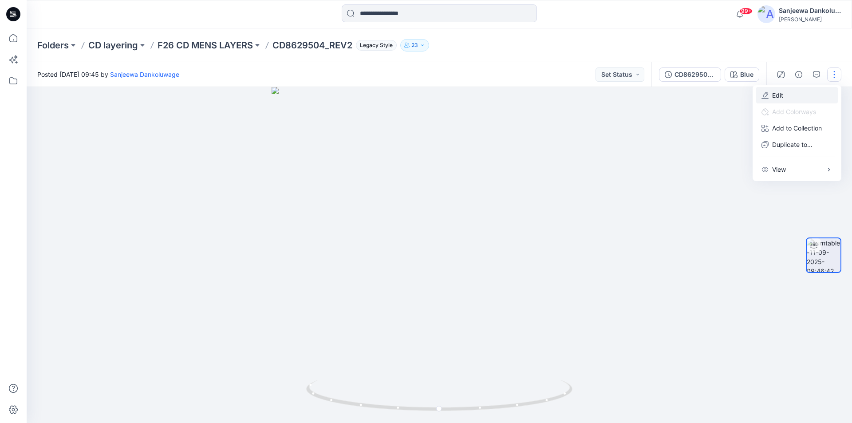
click at [777, 95] on p "Edit" at bounding box center [777, 95] width 11 height 9
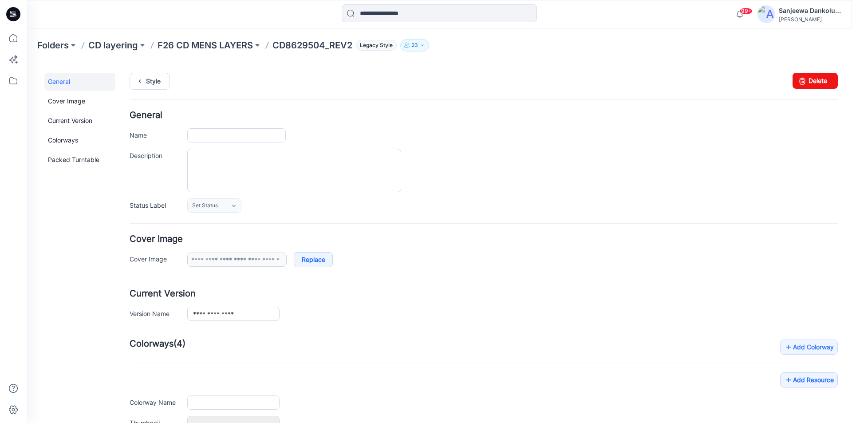
type input "**********"
type input "****"
type input "**********"
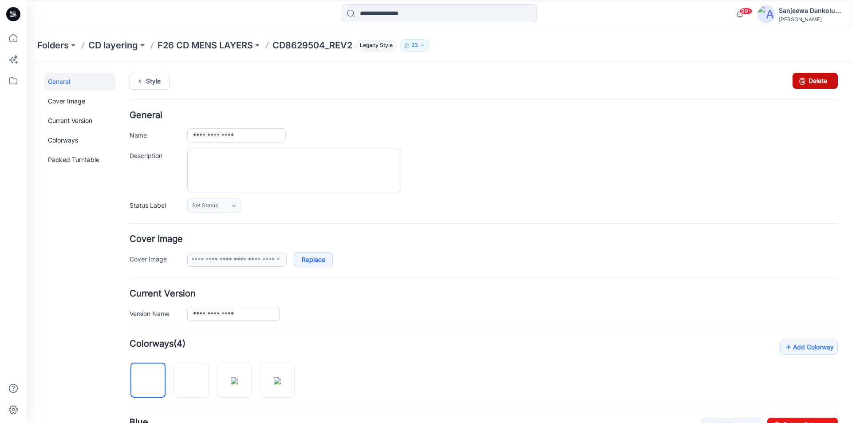
drag, startPoint x: 814, startPoint y: 84, endPoint x: 495, endPoint y: 112, distance: 320.7
click at [814, 84] on link "Delete" at bounding box center [815, 81] width 45 height 16
